Goal: Task Accomplishment & Management: Use online tool/utility

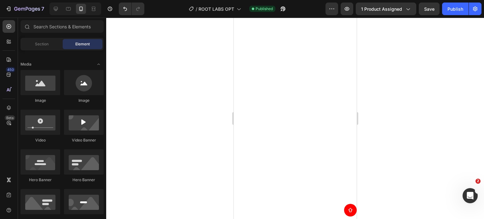
scroll to position [370, 0]
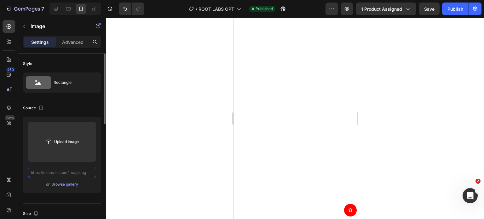
scroll to position [0, 0]
click at [69, 174] on input "text" at bounding box center [62, 172] width 68 height 11
paste input "[URL][DOMAIN_NAME]"
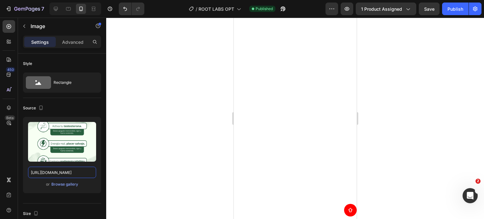
type input "[URL][DOMAIN_NAME]"
click at [419, 97] on div at bounding box center [295, 118] width 378 height 201
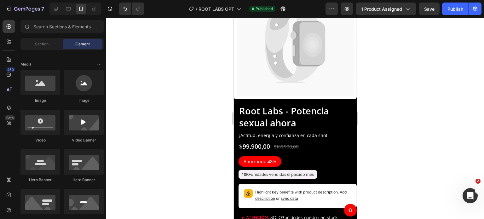
scroll to position [402, 0]
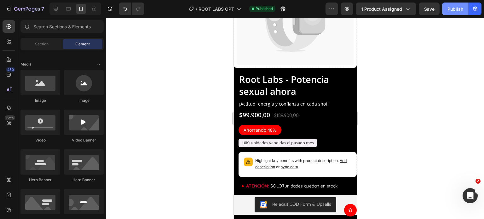
click at [455, 9] on div "Publish" at bounding box center [456, 9] width 16 height 7
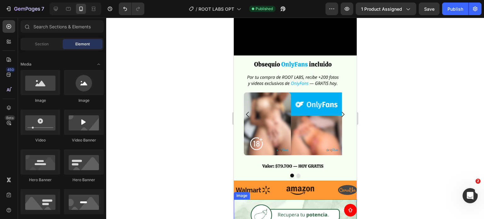
scroll to position [378, 0]
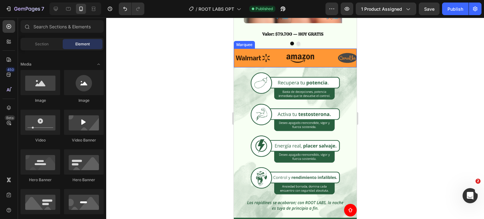
click at [321, 63] on div "Image" at bounding box center [304, 58] width 47 height 19
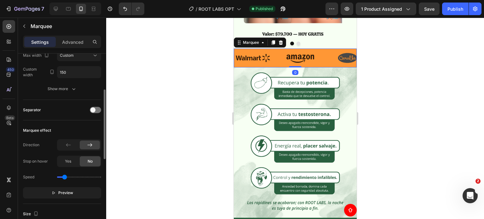
scroll to position [189, 0]
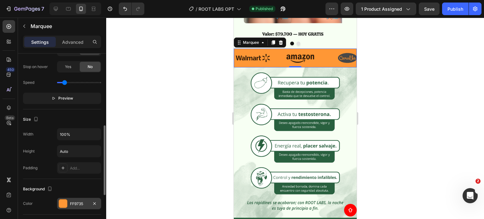
click at [73, 201] on div "FF9735" at bounding box center [79, 204] width 18 height 6
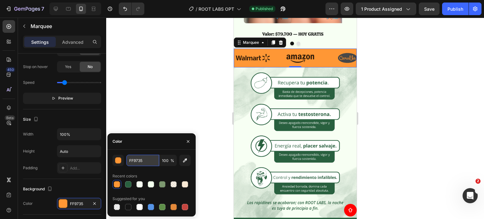
click at [144, 157] on input "FF9735" at bounding box center [142, 160] width 33 height 11
paste input "6db17c"
type input "6db17c"
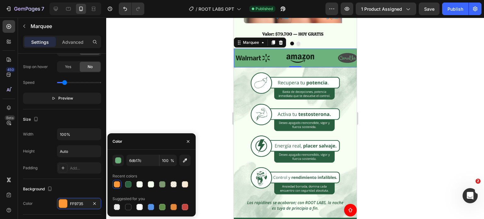
click at [385, 102] on div at bounding box center [295, 118] width 378 height 201
click at [384, 102] on div at bounding box center [295, 118] width 378 height 201
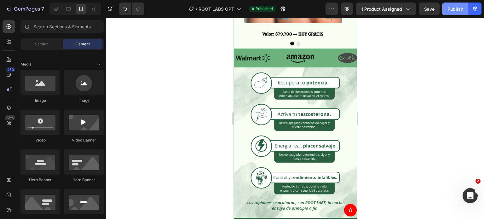
click at [460, 10] on div "Publish" at bounding box center [456, 9] width 16 height 7
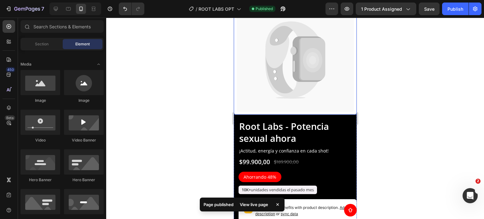
scroll to position [662, 0]
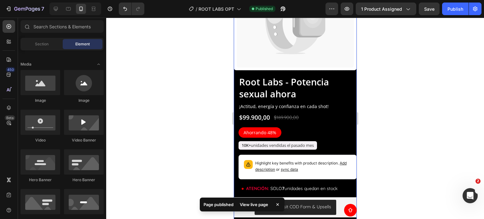
click at [334, 67] on div "Catch your customer's attention with attracted media. Add image or sync data Pr…" at bounding box center [295, 9] width 123 height 133
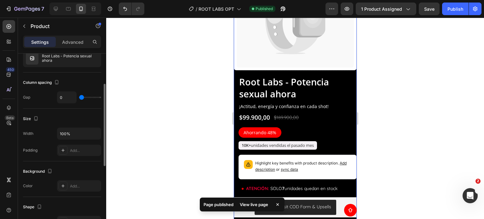
scroll to position [0, 0]
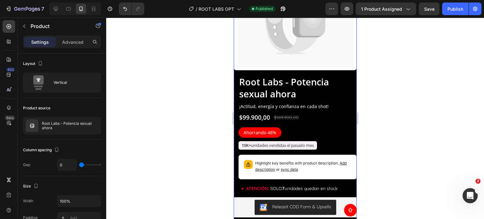
click at [270, 69] on div "Catch your customer's attention with attracted media. Add image or sync data Pr…" at bounding box center [295, 9] width 123 height 133
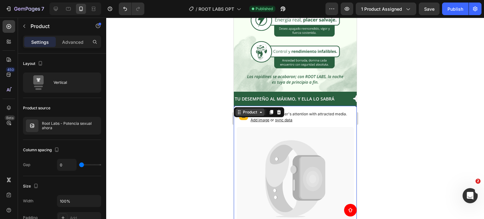
click at [246, 109] on div "Product" at bounding box center [249, 112] width 17 height 6
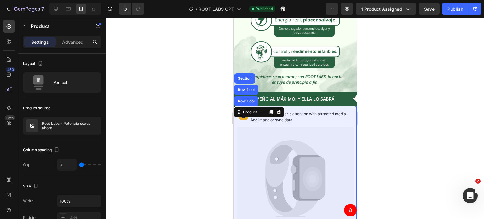
click at [245, 99] on div "Row 1 col" at bounding box center [245, 101] width 19 height 4
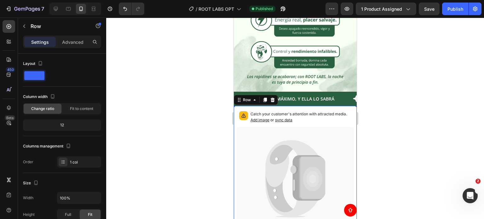
scroll to position [158, 0]
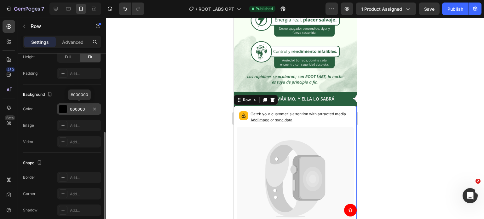
click at [75, 108] on div "000000" at bounding box center [79, 110] width 18 height 6
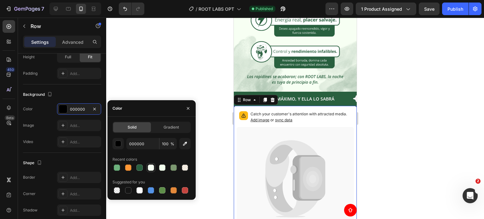
click at [151, 167] on div at bounding box center [151, 168] width 6 height 6
type input "F7FFF3"
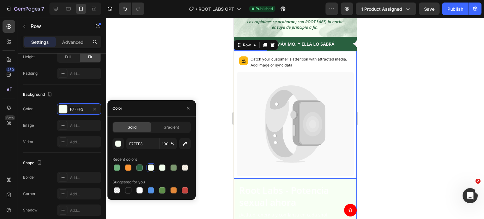
scroll to position [662, 0]
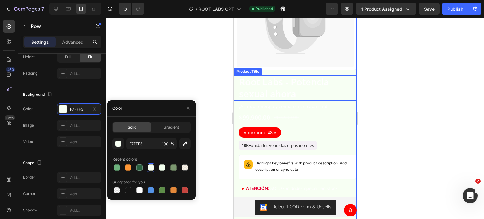
click at [304, 80] on h1 "Root Labs - Potencia sexual ahora" at bounding box center [294, 87] width 113 height 25
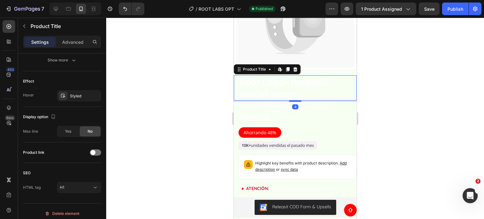
scroll to position [0, 0]
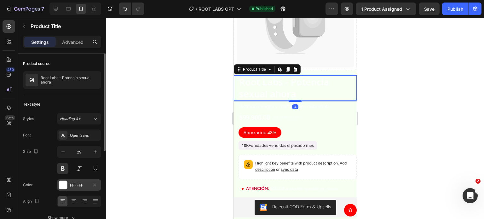
click at [79, 181] on div "FFFFFF" at bounding box center [79, 184] width 44 height 11
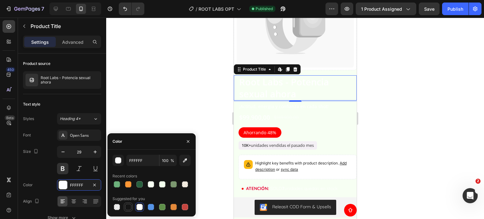
click at [127, 207] on div at bounding box center [128, 207] width 6 height 6
type input "151515"
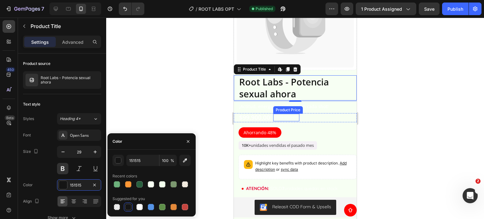
click at [292, 107] on div "Product Price" at bounding box center [288, 110] width 30 height 8
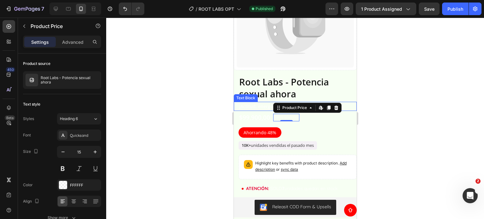
click at [256, 102] on p "¡Actitud, energía y confianza en cada shot!" at bounding box center [297, 106] width 117 height 8
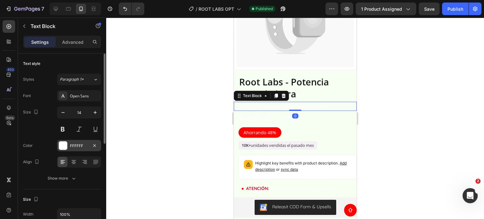
click at [73, 146] on div "FFFFFF" at bounding box center [79, 146] width 18 height 6
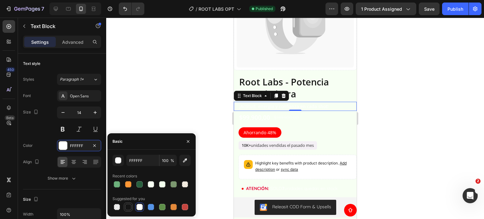
click at [126, 209] on div at bounding box center [128, 207] width 6 height 6
type input "151515"
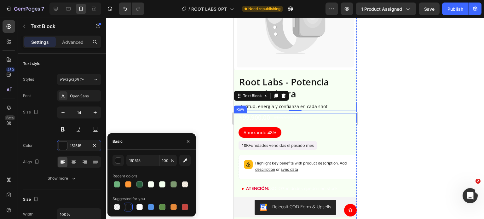
click at [328, 113] on div "$99.900,00 Product Price Product Price $189.900,00 Product Price Product Price …" at bounding box center [295, 117] width 123 height 9
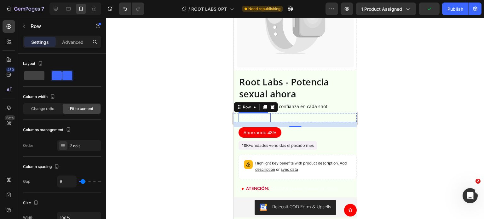
click at [265, 113] on div "$99.900,00" at bounding box center [254, 117] width 32 height 9
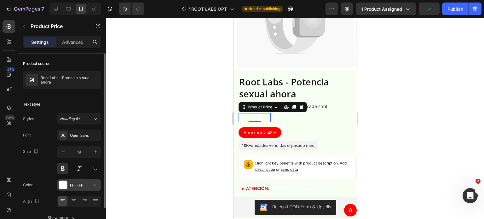
click at [72, 188] on div "FFFFFF" at bounding box center [79, 184] width 44 height 11
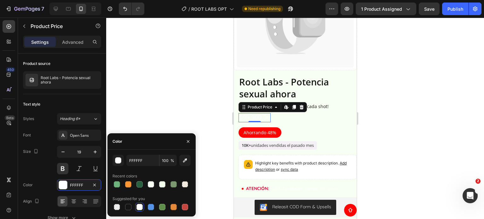
click at [128, 205] on div at bounding box center [128, 207] width 6 height 6
type input "151515"
click at [281, 114] on div "$189.900,00" at bounding box center [286, 118] width 26 height 8
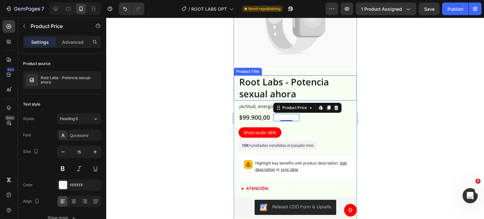
click at [256, 89] on h1 "Root Labs - Potencia sexual ahora" at bounding box center [294, 87] width 113 height 25
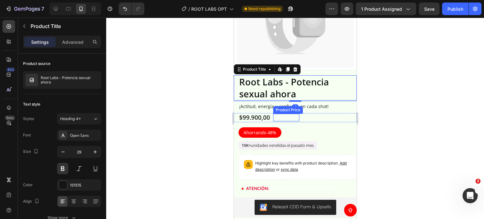
click at [275, 114] on div "$189.900,00" at bounding box center [286, 118] width 26 height 8
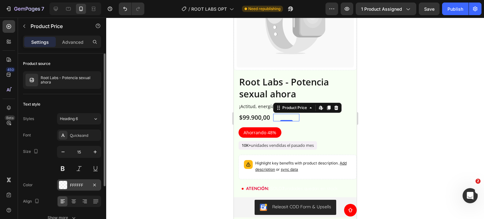
click at [77, 188] on div "FFFFFF" at bounding box center [79, 184] width 44 height 11
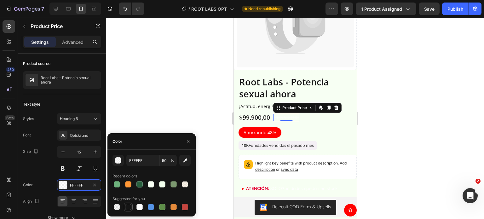
click at [127, 205] on div at bounding box center [128, 207] width 6 height 6
type input "151515"
click at [166, 163] on input "100" at bounding box center [167, 160] width 17 height 11
type input "50"
click at [417, 121] on div at bounding box center [295, 118] width 378 height 201
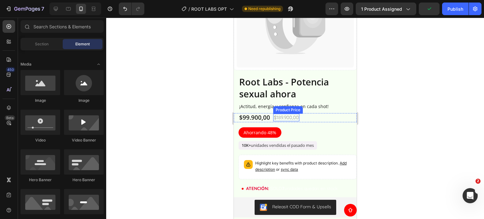
click at [281, 114] on div "$189.900,00" at bounding box center [286, 118] width 26 height 8
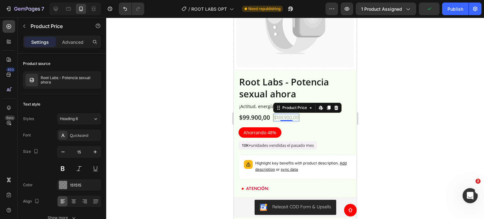
click at [282, 114] on div "$189.900,00" at bounding box center [286, 118] width 26 height 8
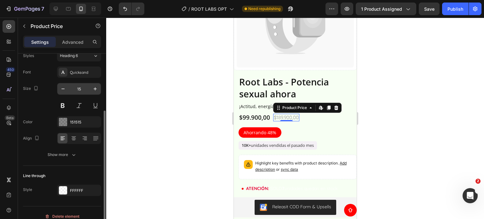
scroll to position [70, 0]
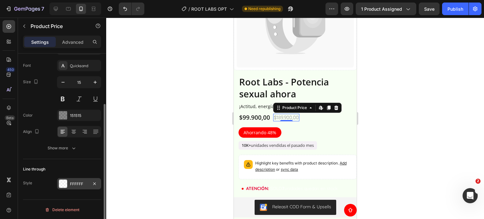
click at [81, 183] on div "FFFFFF" at bounding box center [79, 184] width 18 height 6
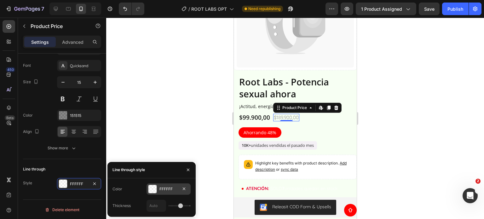
click at [166, 189] on div "FFFFFF" at bounding box center [168, 189] width 18 height 6
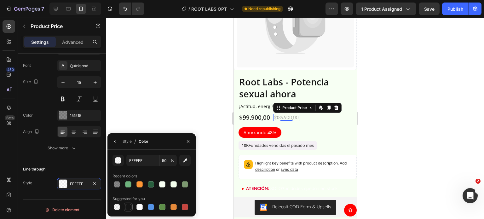
click at [129, 206] on div at bounding box center [128, 207] width 6 height 6
type input "151515"
click at [168, 160] on input "100" at bounding box center [167, 160] width 17 height 11
type input "50"
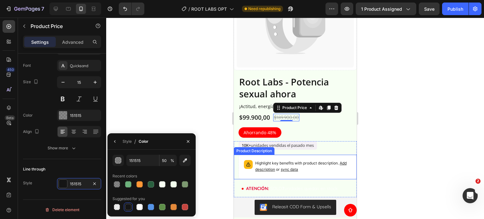
click at [402, 150] on div at bounding box center [295, 118] width 378 height 201
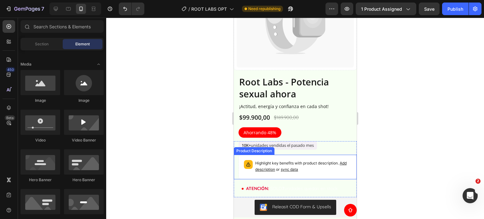
click at [402, 150] on div at bounding box center [295, 118] width 378 height 201
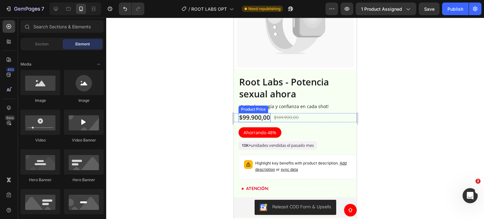
click at [246, 114] on div "$99.900,00" at bounding box center [254, 117] width 32 height 9
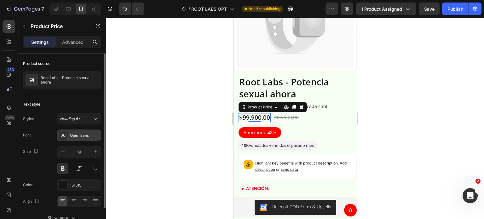
click at [77, 135] on div "Open Sans" at bounding box center [85, 136] width 30 height 6
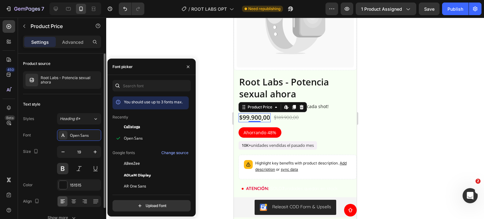
click at [46, 159] on div "Size 19" at bounding box center [62, 160] width 78 height 28
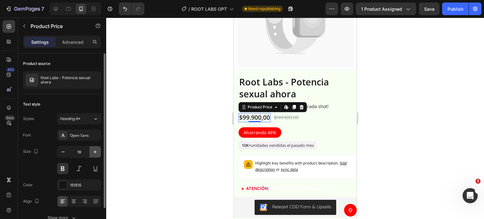
click at [95, 152] on icon "button" at bounding box center [95, 151] width 3 height 3
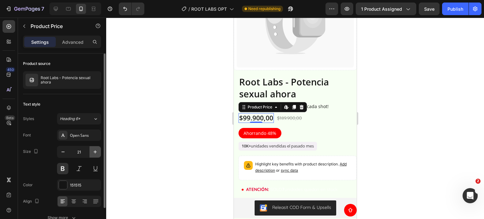
click at [95, 152] on icon "button" at bounding box center [95, 151] width 3 height 3
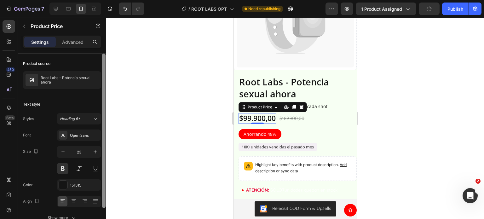
type input "24"
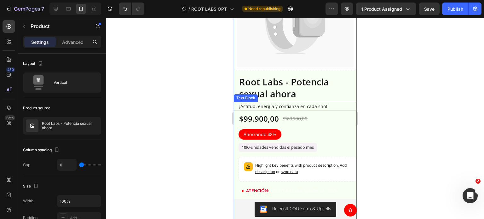
click at [278, 79] on h1 "Root Labs - Potencia sexual ahora" at bounding box center [294, 87] width 113 height 25
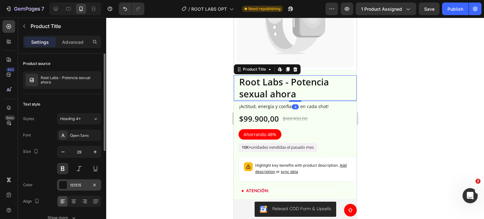
click at [85, 179] on div "151515" at bounding box center [79, 184] width 44 height 11
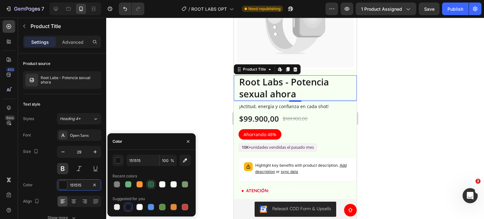
click at [150, 183] on div at bounding box center [151, 184] width 6 height 6
type input "29603F"
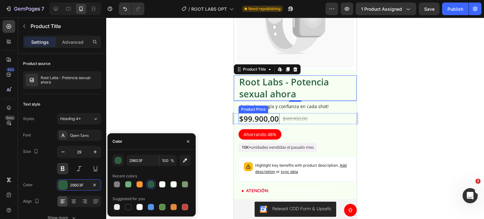
click at [265, 107] on div "Product Price" at bounding box center [253, 110] width 27 height 6
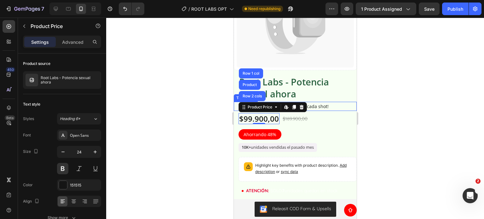
click at [320, 102] on p "¡Actitud, energía y confianza en cada shot!" at bounding box center [297, 106] width 117 height 8
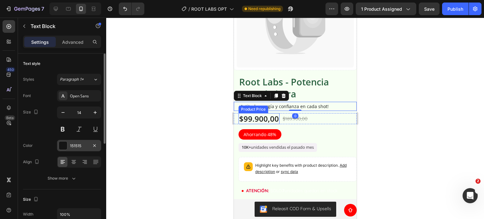
click at [80, 144] on div "151515" at bounding box center [79, 146] width 18 height 6
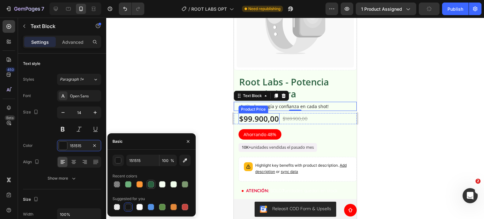
click at [150, 183] on div at bounding box center [151, 184] width 6 height 6
type input "29603F"
click at [256, 114] on div "$99.900,00" at bounding box center [258, 118] width 41 height 11
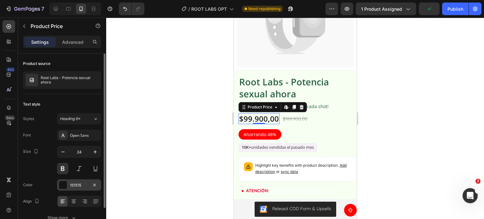
click at [76, 181] on div "151515" at bounding box center [79, 184] width 44 height 11
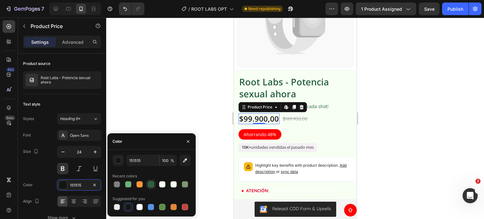
click at [150, 180] on div at bounding box center [151, 184] width 9 height 9
type input "29603F"
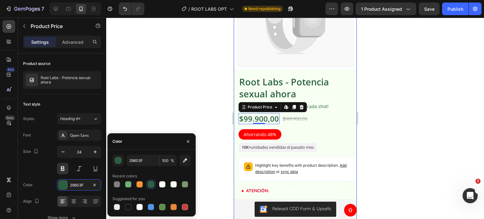
click at [401, 122] on div at bounding box center [295, 118] width 378 height 201
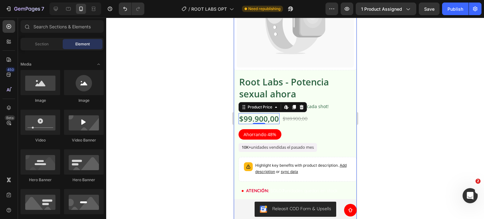
click at [401, 122] on div at bounding box center [295, 118] width 378 height 201
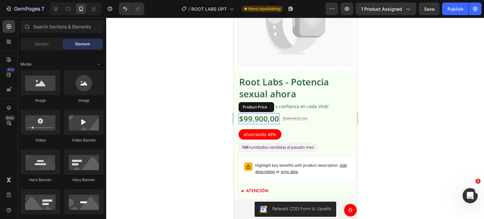
click at [263, 116] on div "$99.900,00" at bounding box center [258, 118] width 41 height 11
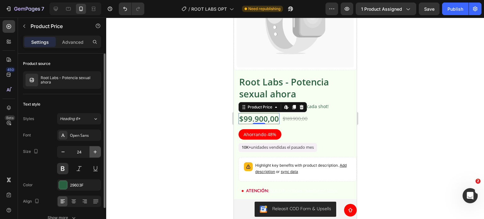
click at [94, 154] on icon "button" at bounding box center [95, 152] width 6 height 6
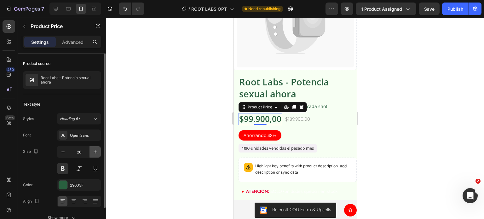
type input "27"
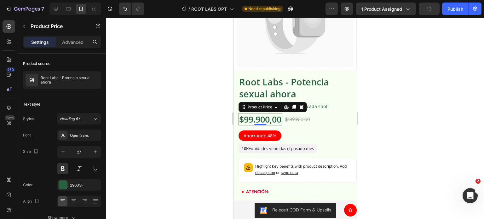
click at [200, 87] on div at bounding box center [295, 118] width 378 height 201
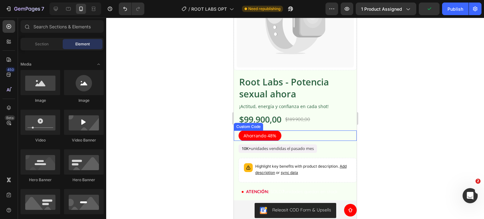
click at [271, 130] on div "Ahorrando 48%" at bounding box center [259, 135] width 43 height 10
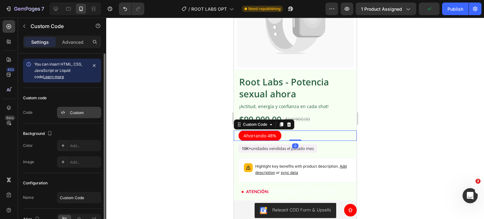
click at [76, 108] on div "Custom" at bounding box center [79, 112] width 44 height 11
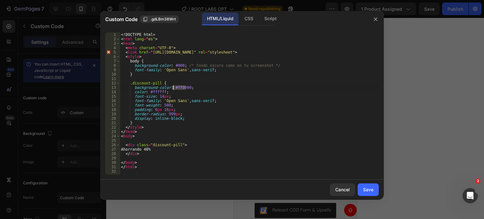
drag, startPoint x: 185, startPoint y: 86, endPoint x: 173, endPoint y: 88, distance: 12.2
click at [173, 88] on div "<! DOCTYPE html > < html lang = "es" > < head > < meta charset = "UTF-8" > < li…" at bounding box center [249, 107] width 259 height 151
paste textarea "#29603f"
click at [176, 88] on div "<! DOCTYPE html > < html lang = "es" > < head > < meta charset = "UTF-8" > < li…" at bounding box center [249, 107] width 259 height 151
type textarea "background-color: #29603f;"
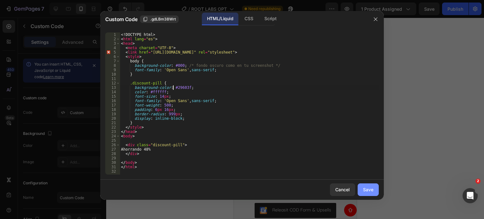
click at [373, 193] on div "Save" at bounding box center [368, 189] width 10 height 7
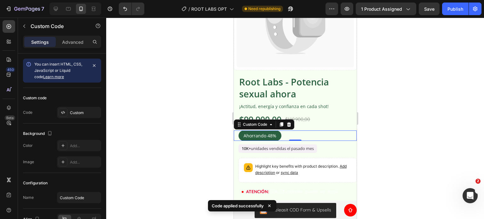
click at [406, 141] on div at bounding box center [295, 118] width 378 height 201
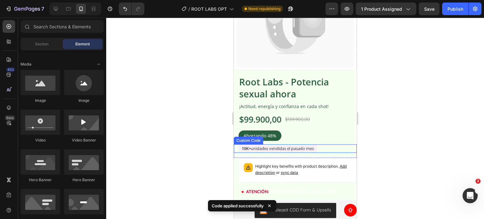
click at [310, 144] on div "10K+ unidades vendidas el pasado mes" at bounding box center [277, 148] width 78 height 9
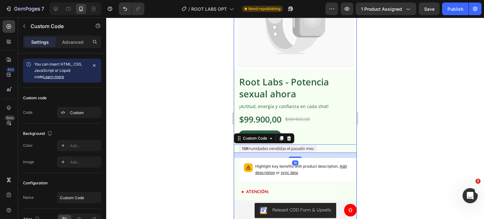
click at [385, 133] on div at bounding box center [295, 118] width 378 height 201
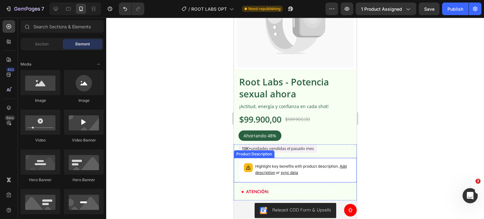
click at [298, 170] on span "sync data" at bounding box center [289, 172] width 17 height 5
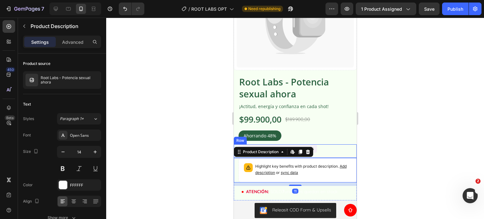
scroll to position [725, 0]
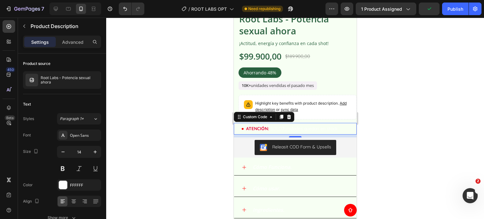
click at [280, 126] on span "SOLO 7 unidades quedan en stock" at bounding box center [303, 129] width 67 height 6
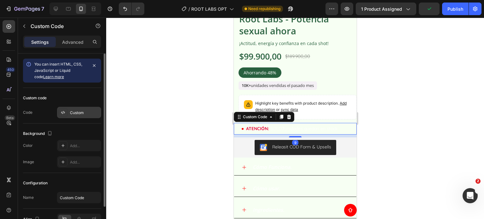
click at [67, 109] on div at bounding box center [63, 112] width 9 height 9
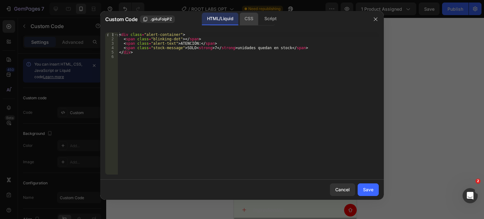
drag, startPoint x: 236, startPoint y: 20, endPoint x: 243, endPoint y: 18, distance: 7.3
click at [237, 20] on div "HTML/Liquid" at bounding box center [220, 19] width 36 height 13
click at [259, 17] on div "CSS" at bounding box center [270, 19] width 22 height 13
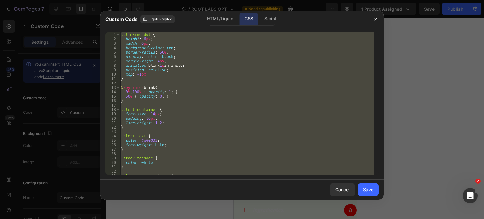
type textarea "}"
click at [160, 84] on div ".blinking-dot { height : 6 px ; width : 6 px ; background-color : red ; border-…" at bounding box center [247, 103] width 254 height 142
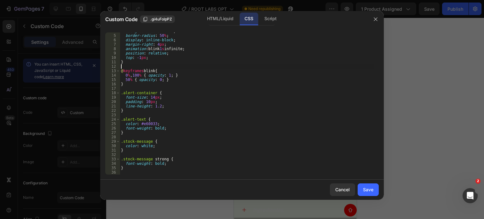
scroll to position [16, 0]
click at [233, 9] on div at bounding box center [242, 109] width 484 height 219
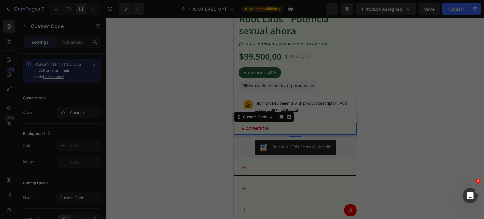
click at [227, 20] on div at bounding box center [295, 118] width 378 height 201
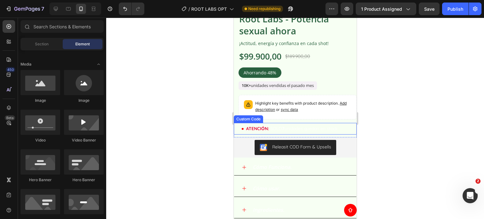
click at [276, 126] on span "SOLO 7 unidades quedan en stock" at bounding box center [303, 129] width 67 height 6
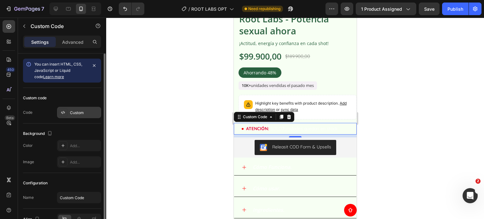
click at [72, 113] on div "Custom" at bounding box center [85, 113] width 30 height 6
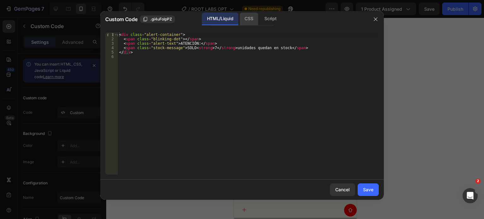
click at [259, 21] on div "CSS" at bounding box center [270, 19] width 22 height 13
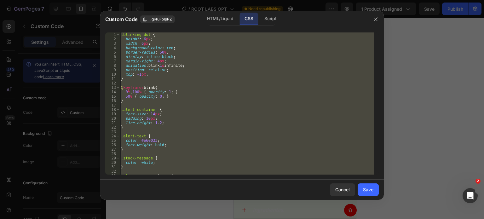
click at [236, 74] on div ".blinking-dot { height : 6 px ; width : 6 px ; background-color : red ; border-…" at bounding box center [247, 103] width 254 height 142
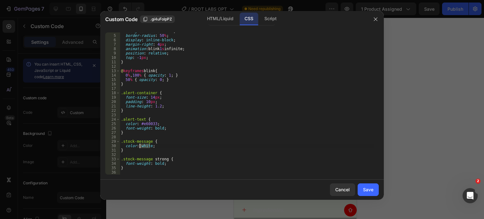
drag, startPoint x: 150, startPoint y: 147, endPoint x: 140, endPoint y: 146, distance: 9.8
click at [140, 146] on div "background-color : red ; border-radius : 50 % ; display : inline-block ; margin…" at bounding box center [247, 104] width 254 height 151
type textarea "color: Black;"
click at [373, 189] on div "Save" at bounding box center [368, 189] width 10 height 7
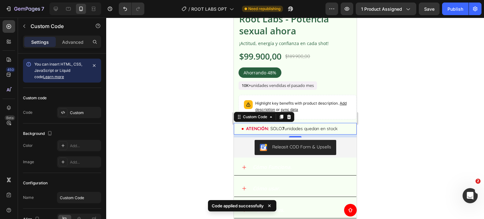
click at [380, 135] on div at bounding box center [295, 118] width 378 height 201
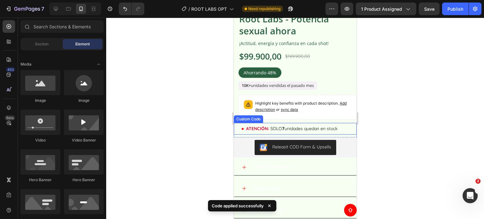
click at [311, 126] on span "SOLO 7 unidades quedan en stock" at bounding box center [303, 129] width 67 height 6
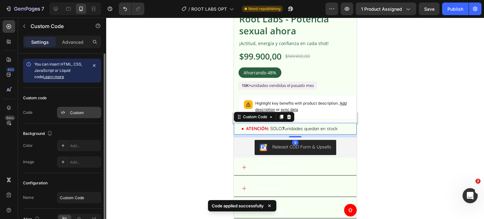
click at [88, 108] on div "Custom" at bounding box center [79, 112] width 44 height 11
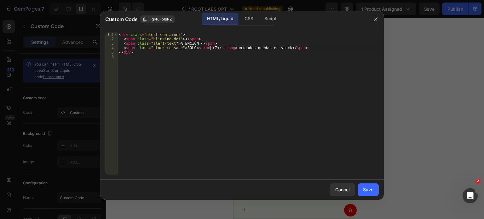
click at [211, 46] on div "< div class = "alert-container" > < span class = "blinking-dot" > </ span > < s…" at bounding box center [248, 107] width 261 height 151
click at [208, 47] on div "< div class = "alert-container" > < span class = "blinking-dot" > </ span > < s…" at bounding box center [248, 107] width 261 height 151
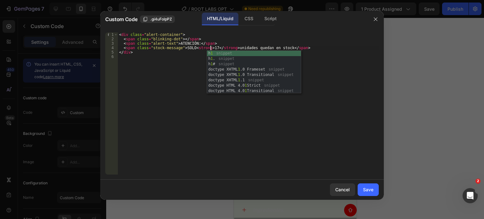
scroll to position [0, 8]
type textarea "<span class="stock-message">SOLO <strong>17</strong> unidades quedan en stock</…"
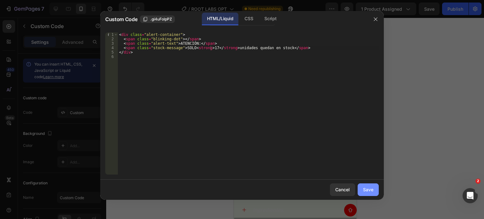
click at [366, 195] on button "Save" at bounding box center [368, 189] width 21 height 13
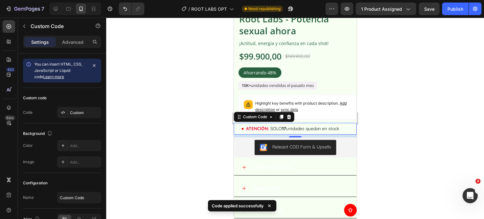
click at [395, 131] on div at bounding box center [295, 118] width 378 height 201
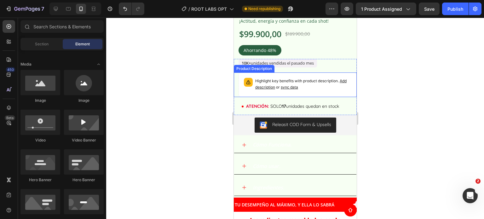
scroll to position [788, 0]
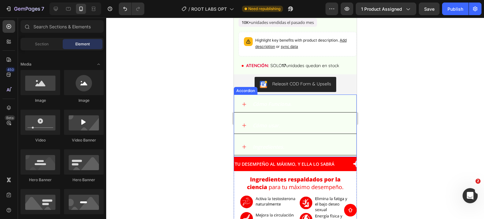
click at [274, 100] on p "Cómo Funciona." at bounding box center [271, 104] width 39 height 9
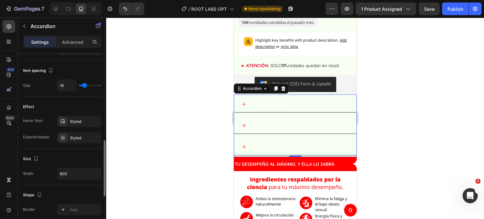
scroll to position [415, 0]
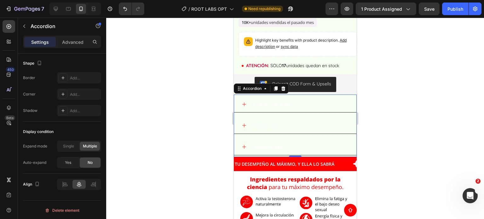
click at [274, 101] on p "Cómo Funciona." at bounding box center [271, 104] width 39 height 9
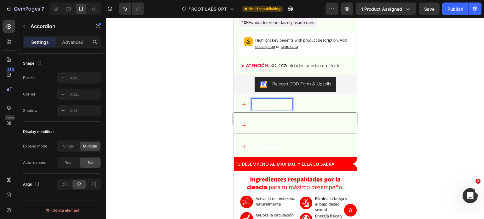
click at [264, 102] on p "Cómo Funciona." at bounding box center [271, 104] width 39 height 9
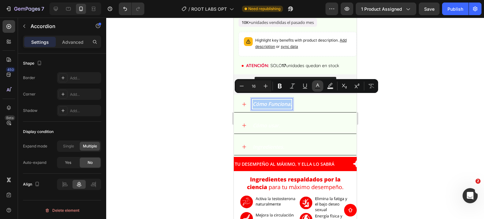
click at [315, 88] on rect "Editor contextual toolbar" at bounding box center [318, 89] width 6 height 2
type input "FFFFFF"
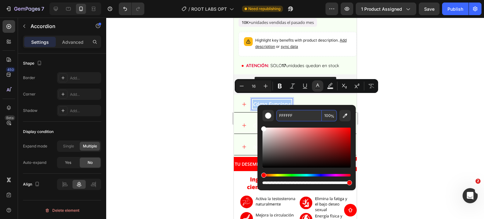
click at [291, 115] on input "FFFFFF" at bounding box center [298, 115] width 45 height 11
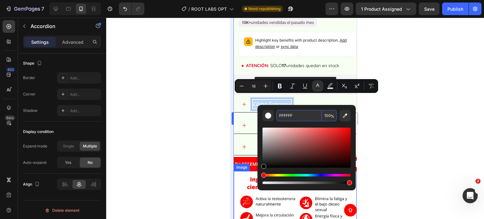
type input "000000"
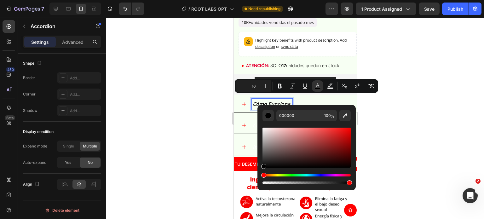
drag, startPoint x: 264, startPoint y: 135, endPoint x: 226, endPoint y: 201, distance: 76.9
click at [226, 0] on body "7 Version history / ROOT LABS OPT Need republishing Preview 1 product assigned …" at bounding box center [242, 0] width 484 height 0
click at [212, 126] on div at bounding box center [295, 118] width 378 height 201
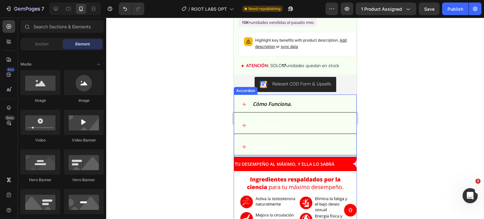
click at [271, 121] on p "Cómo usar." at bounding box center [265, 125] width 27 height 9
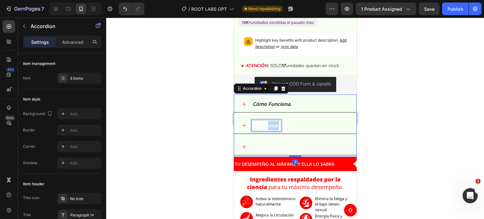
click at [268, 121] on p "Cómo usar." at bounding box center [265, 125] width 27 height 9
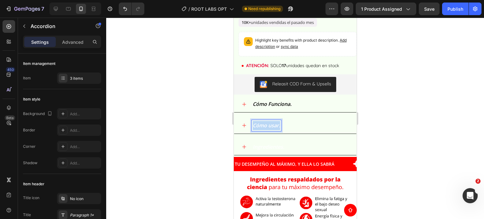
click at [268, 121] on p "Cómo usar." at bounding box center [265, 125] width 27 height 9
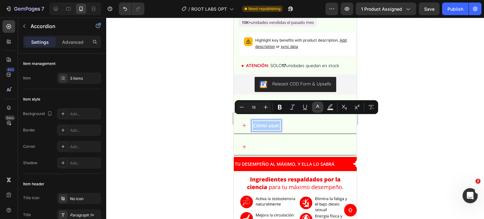
click at [318, 107] on icon "Editor contextual toolbar" at bounding box center [317, 106] width 3 height 3
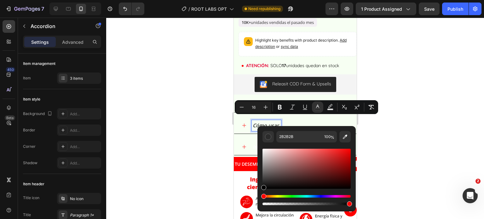
drag, startPoint x: 265, startPoint y: 150, endPoint x: 221, endPoint y: 234, distance: 94.3
click at [221, 0] on html "7 Version history / ROOT LABS OPT Need republishing Preview 1 product assigned …" at bounding box center [242, 0] width 484 height 0
type input "000000"
click at [197, 185] on div at bounding box center [295, 118] width 378 height 201
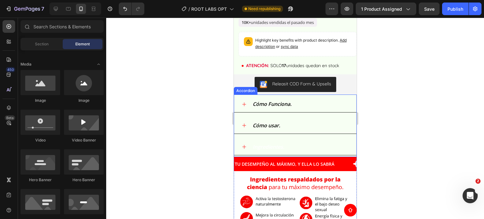
click at [264, 142] on p "Ingredientes." at bounding box center [268, 146] width 32 height 9
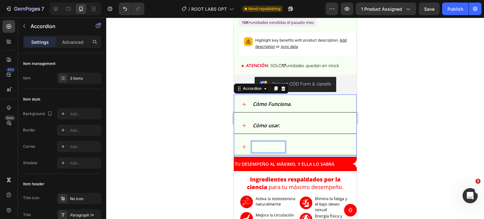
click at [264, 142] on p "Ingredientes." at bounding box center [268, 146] width 32 height 9
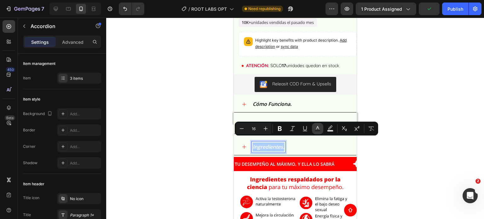
click at [318, 125] on icon "Editor contextual toolbar" at bounding box center [318, 128] width 6 height 6
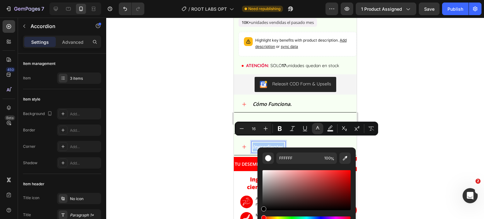
drag, startPoint x: 264, startPoint y: 173, endPoint x: 219, endPoint y: 213, distance: 59.9
click at [245, 0] on html "7 Version history / ROOT LABS OPT Need republishing Preview 1 product assigned …" at bounding box center [242, 0] width 484 height 0
type input "000000"
click at [189, 181] on div at bounding box center [295, 118] width 378 height 201
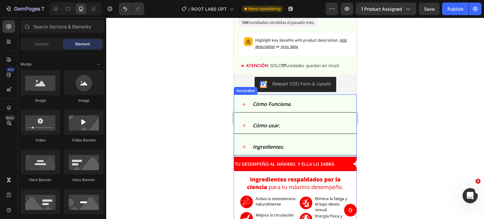
scroll to position [662, 0]
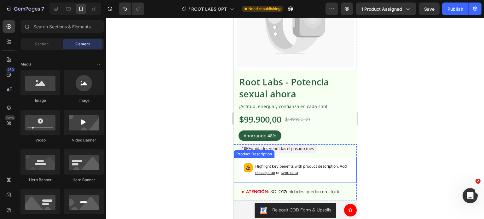
click at [298, 170] on span "sync data" at bounding box center [289, 172] width 17 height 5
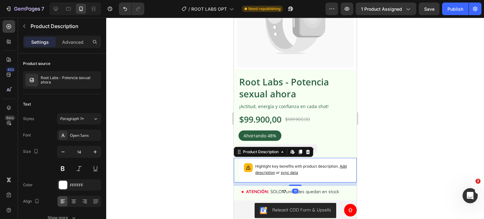
click at [298, 170] on span "sync data" at bounding box center [289, 172] width 17 height 5
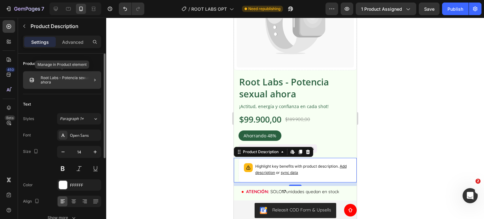
click at [69, 78] on p "Root Labs - Potencia sexual ahora" at bounding box center [70, 80] width 58 height 9
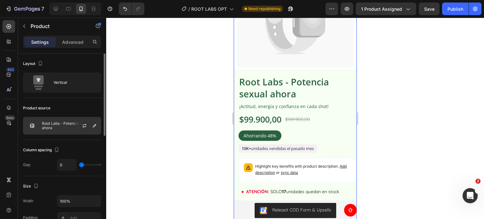
click at [73, 124] on div at bounding box center [87, 125] width 28 height 17
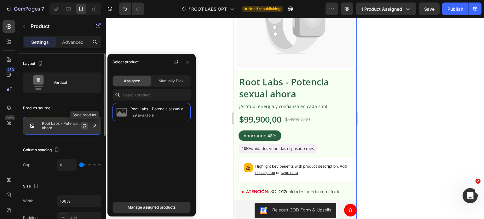
click at [85, 124] on icon "button" at bounding box center [84, 125] width 5 height 5
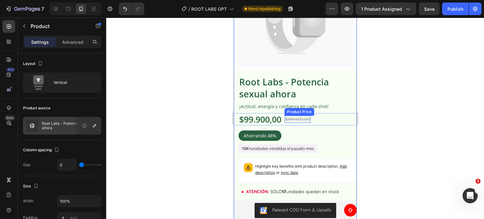
click at [287, 116] on div "$189.900,00" at bounding box center [297, 120] width 26 height 8
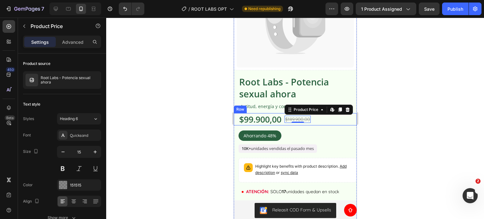
click at [285, 118] on div "$99.900,00 Product Price Product Price $189.900,00 Product Price Edit content i…" at bounding box center [295, 119] width 123 height 12
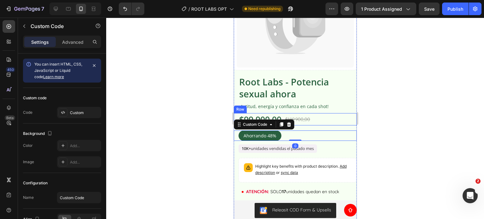
click at [321, 118] on div "$99.900,00 Product Price Product Price $189.900,00 Product Price Product Price …" at bounding box center [295, 119] width 123 height 12
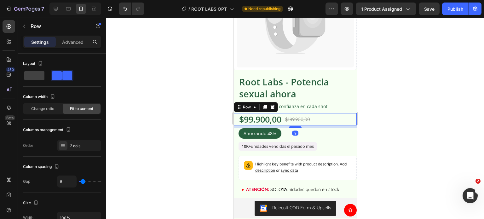
click at [292, 126] on div at bounding box center [295, 127] width 13 height 2
click at [195, 117] on div at bounding box center [295, 118] width 378 height 201
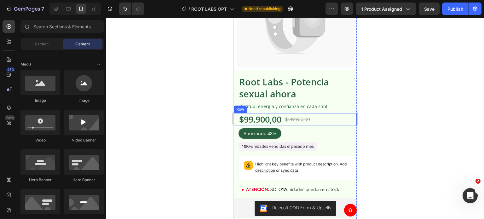
scroll to position [693, 0]
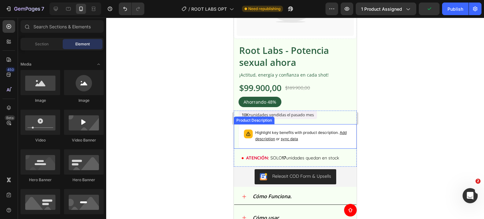
click at [298, 136] on span "sync data" at bounding box center [289, 138] width 17 height 5
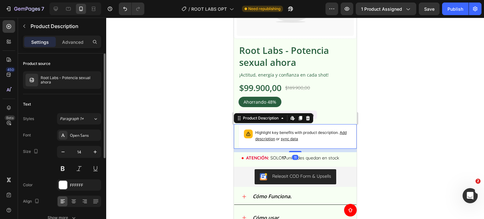
click at [57, 67] on div "Product source" at bounding box center [62, 64] width 78 height 10
click at [58, 80] on p "Root Labs - Potencia sexual ahora" at bounding box center [70, 80] width 58 height 9
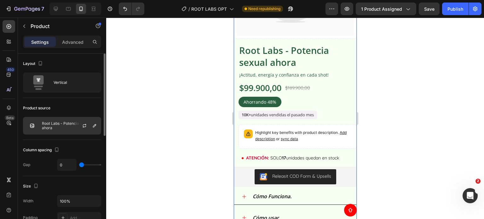
click at [75, 126] on div at bounding box center [87, 125] width 28 height 17
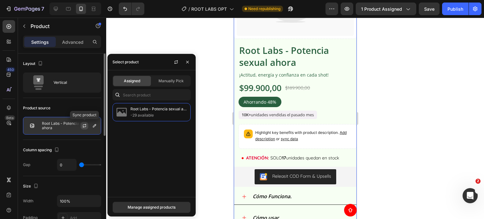
click at [84, 124] on icon "button" at bounding box center [84, 125] width 5 height 5
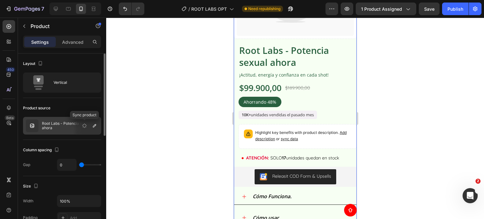
click at [84, 125] on icon "button" at bounding box center [85, 126] width 6 height 6
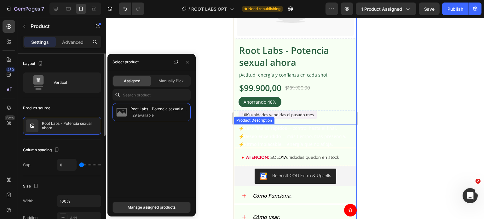
click at [281, 125] on strong "Cero finales rápidos" at bounding box center [265, 128] width 43 height 6
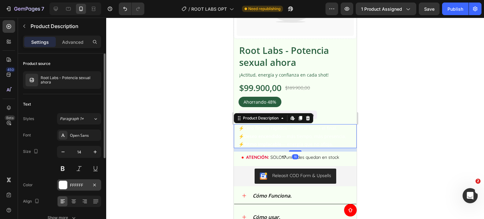
click at [85, 183] on div "FFFFFF" at bounding box center [79, 186] width 18 height 6
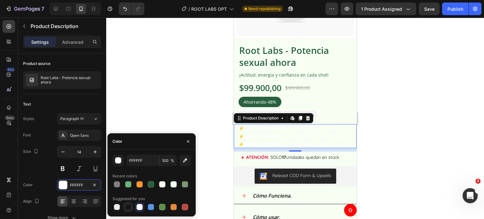
click at [126, 205] on div at bounding box center [128, 207] width 6 height 6
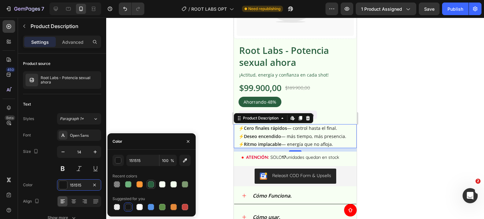
click at [150, 185] on div at bounding box center [151, 184] width 6 height 6
type input "29603F"
click at [165, 105] on div at bounding box center [295, 118] width 378 height 201
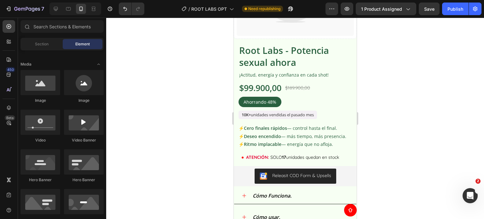
click at [165, 105] on div at bounding box center [295, 118] width 378 height 201
click at [194, 131] on div at bounding box center [295, 118] width 378 height 201
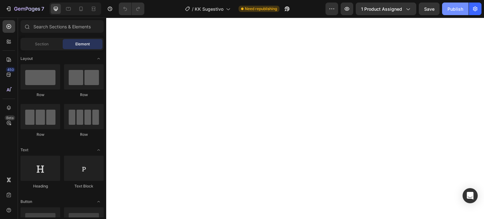
click at [460, 3] on button "Publish" at bounding box center [455, 9] width 26 height 13
click at [460, 8] on button "Publish" at bounding box center [455, 9] width 26 height 13
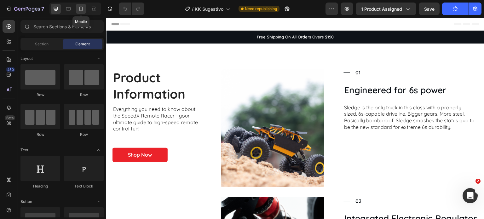
click at [80, 6] on icon at bounding box center [81, 9] width 6 height 6
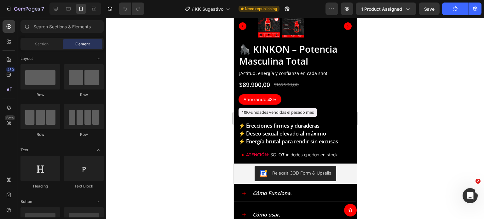
scroll to position [630, 0]
